Goal: Task Accomplishment & Management: Use online tool/utility

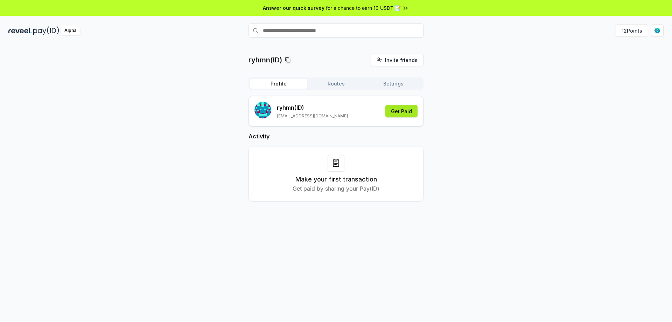
click at [394, 107] on button "Get Paid" at bounding box center [401, 111] width 32 height 13
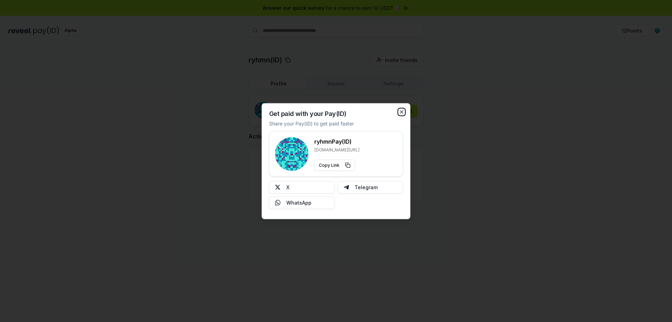
click at [400, 111] on icon "button" at bounding box center [402, 112] width 6 height 6
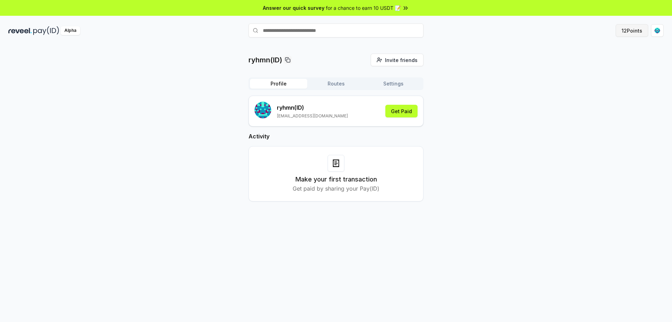
click at [626, 30] on button "12 Points" at bounding box center [632, 30] width 33 height 13
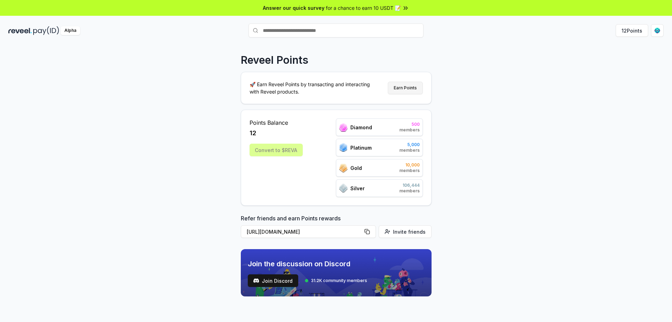
click at [415, 89] on button "Earn Points" at bounding box center [405, 88] width 35 height 13
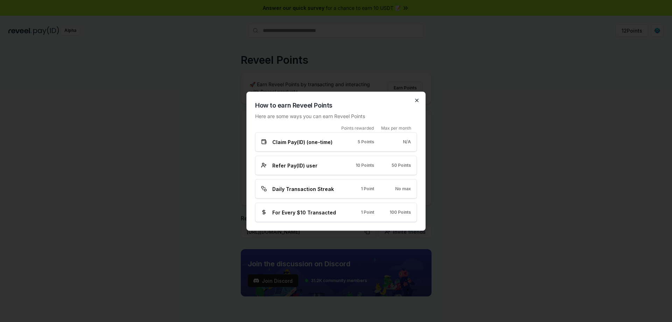
click at [417, 99] on icon "button" at bounding box center [417, 100] width 6 height 6
